Goal: Find specific page/section: Find specific page/section

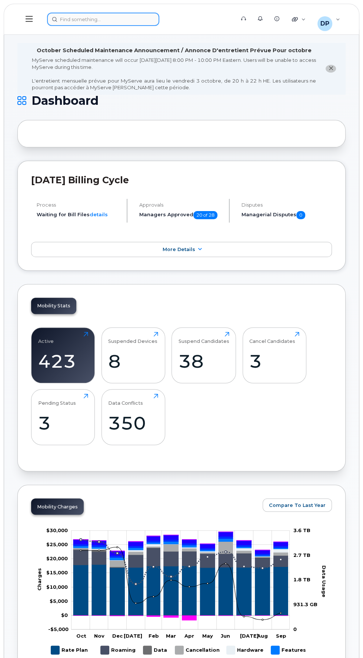
click at [103, 20] on div at bounding box center [138, 19] width 183 height 13
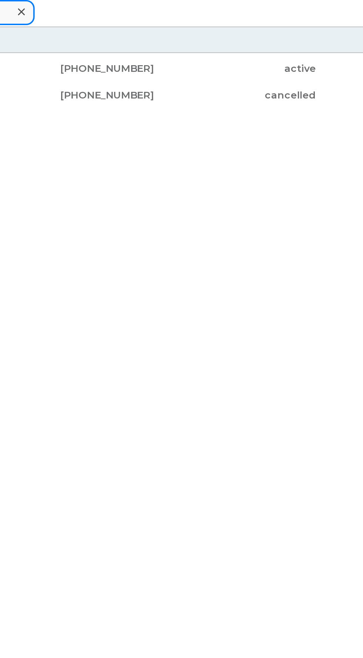
type input "[PERSON_NAME]"
click at [157, 36] on div "[PHONE_NUMBER]" at bounding box center [138, 36] width 86 height 7
